Goal: Task Accomplishment & Management: Use online tool/utility

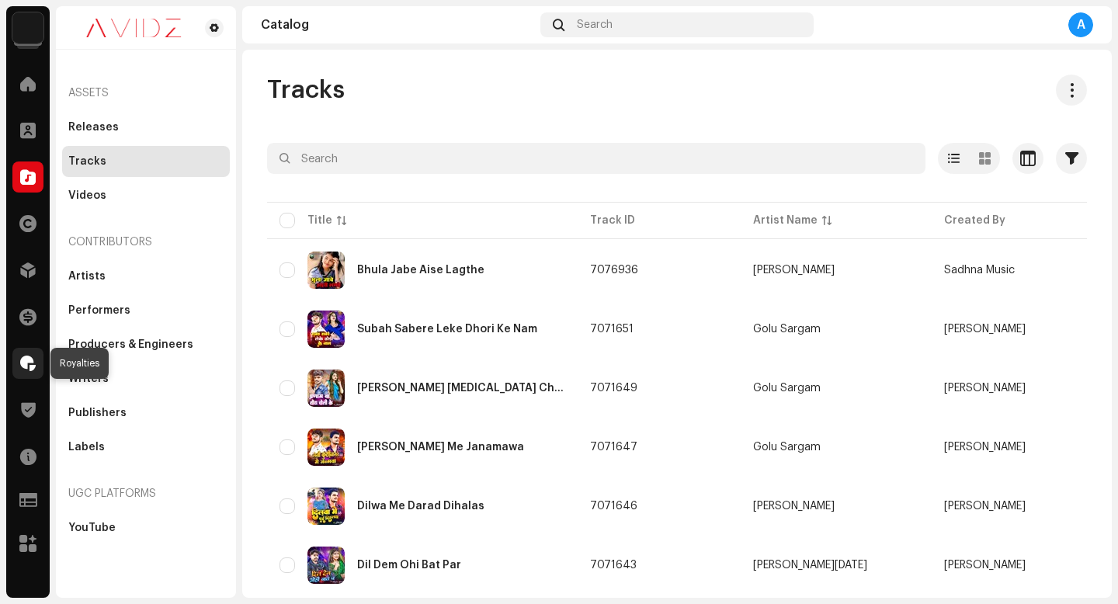
click at [29, 359] on span at bounding box center [28, 363] width 16 height 12
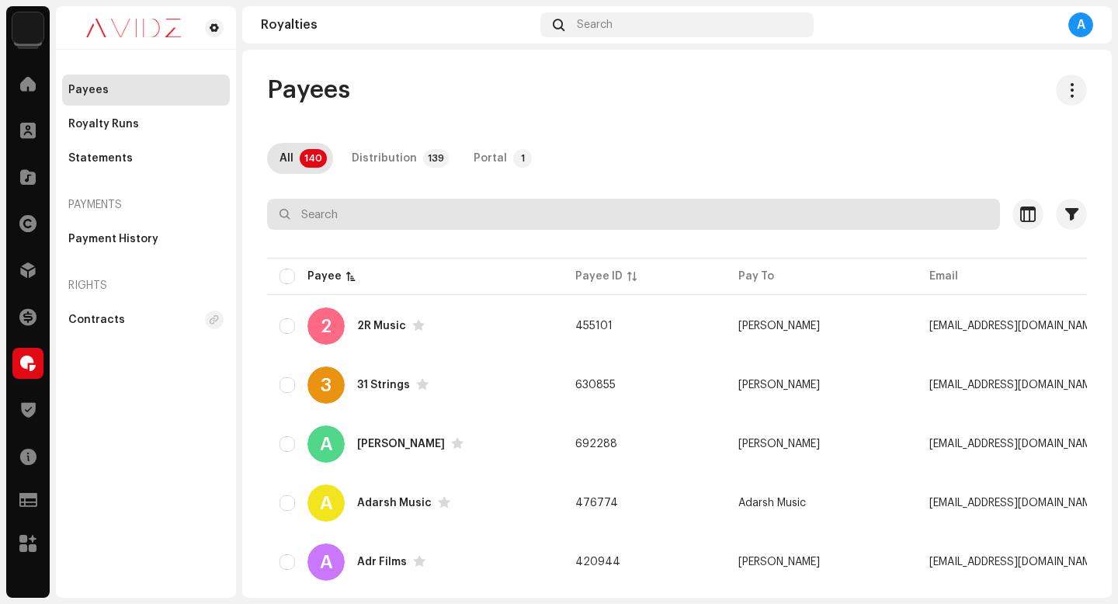
click at [434, 212] on input "text" at bounding box center [633, 214] width 733 height 31
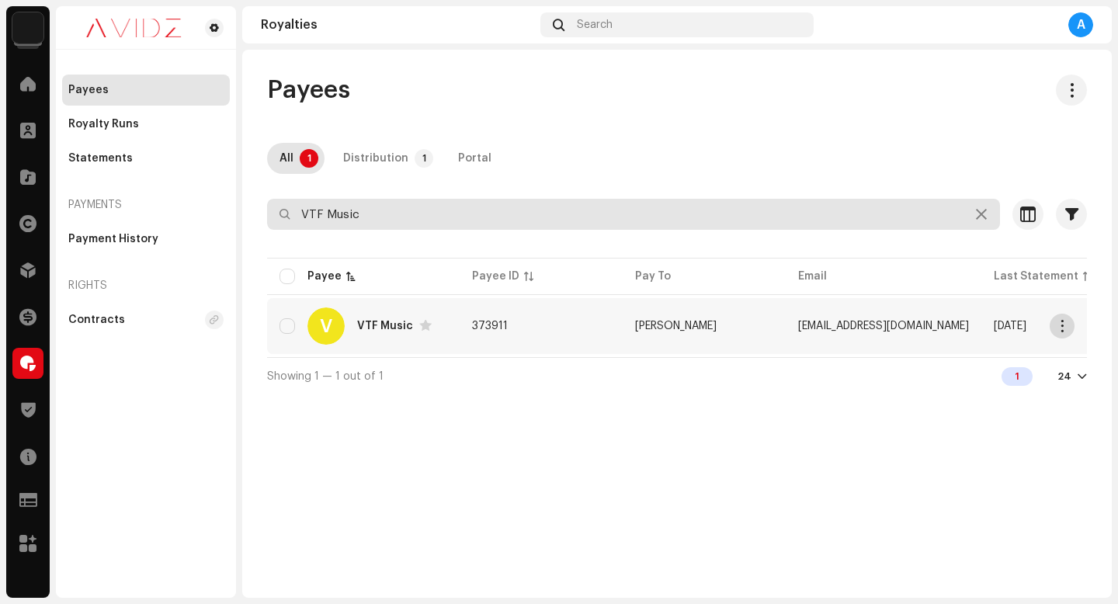
type input "VTF Music"
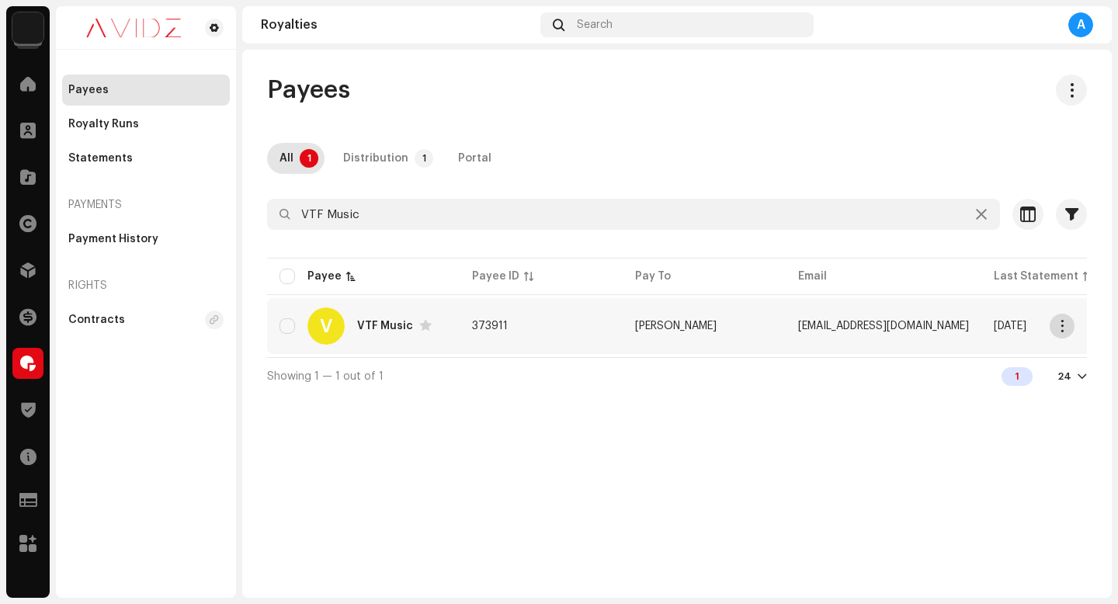
click at [1060, 327] on span "button" at bounding box center [1062, 326] width 12 height 12
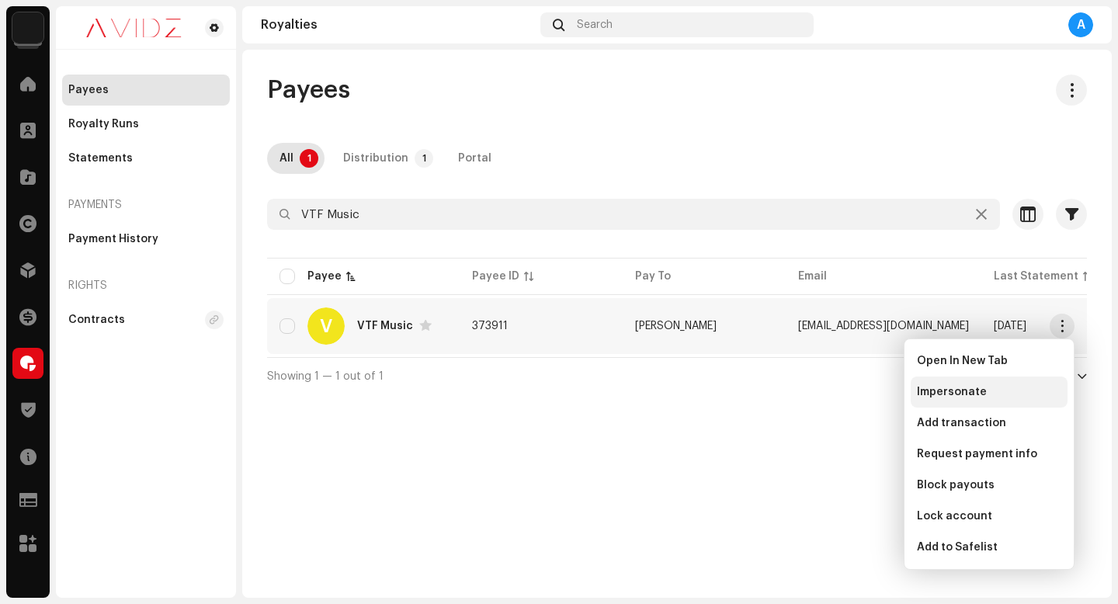
click at [993, 401] on div "Impersonate" at bounding box center [988, 391] width 157 height 31
